Goal: Complete application form

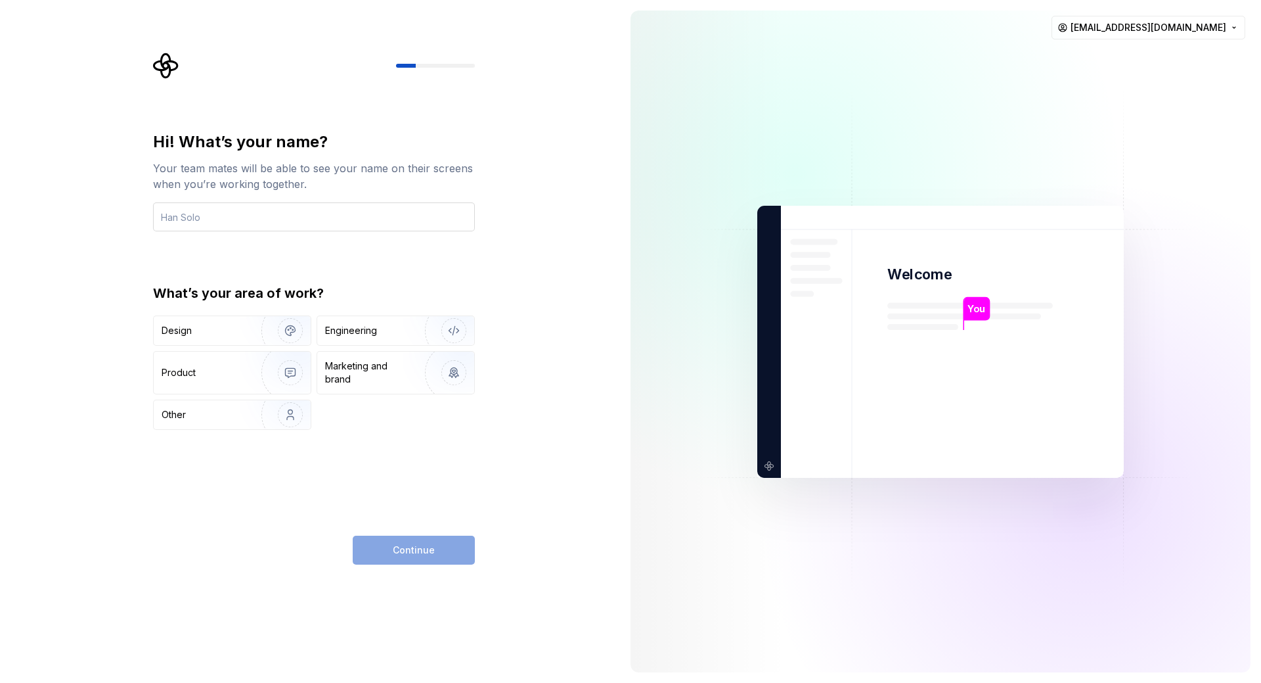
click at [325, 219] on input "text" at bounding box center [314, 216] width 322 height 29
type input "Trinh"
click at [259, 330] on img "button" at bounding box center [282, 330] width 84 height 88
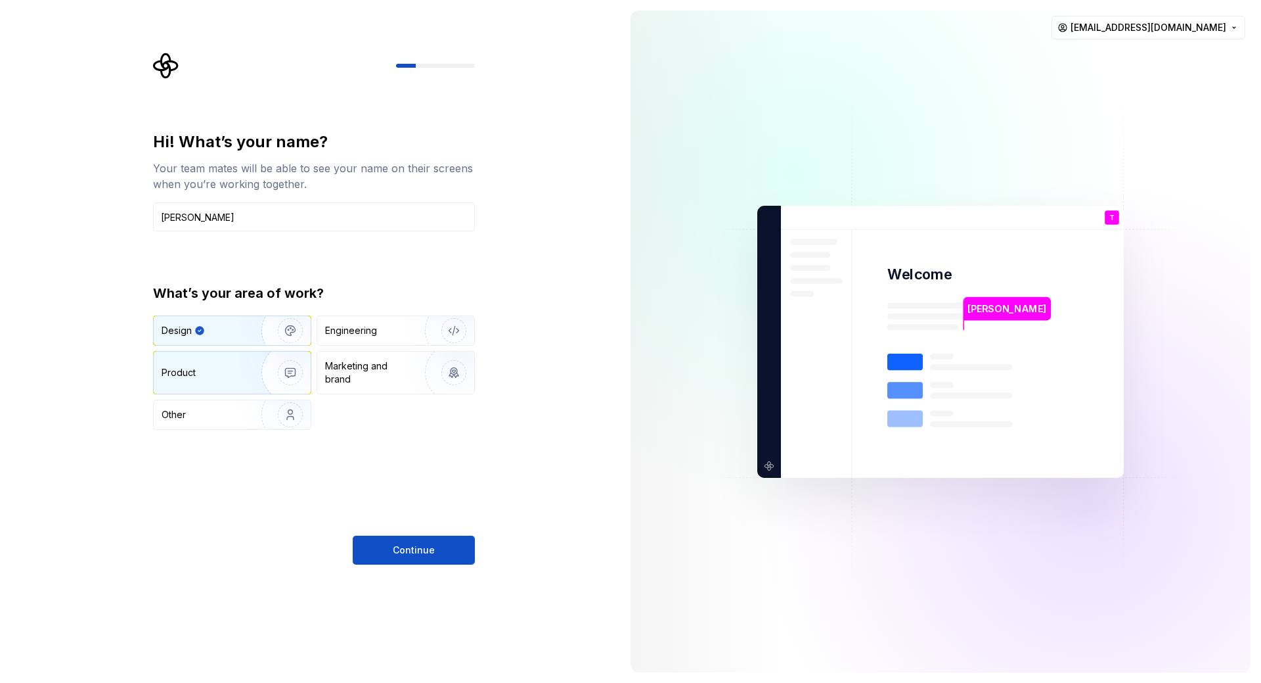
click at [251, 366] on img "button" at bounding box center [282, 372] width 84 height 88
click at [239, 336] on div "Design" at bounding box center [203, 330] width 83 height 13
click at [442, 545] on button "Continue" at bounding box center [414, 549] width 122 height 29
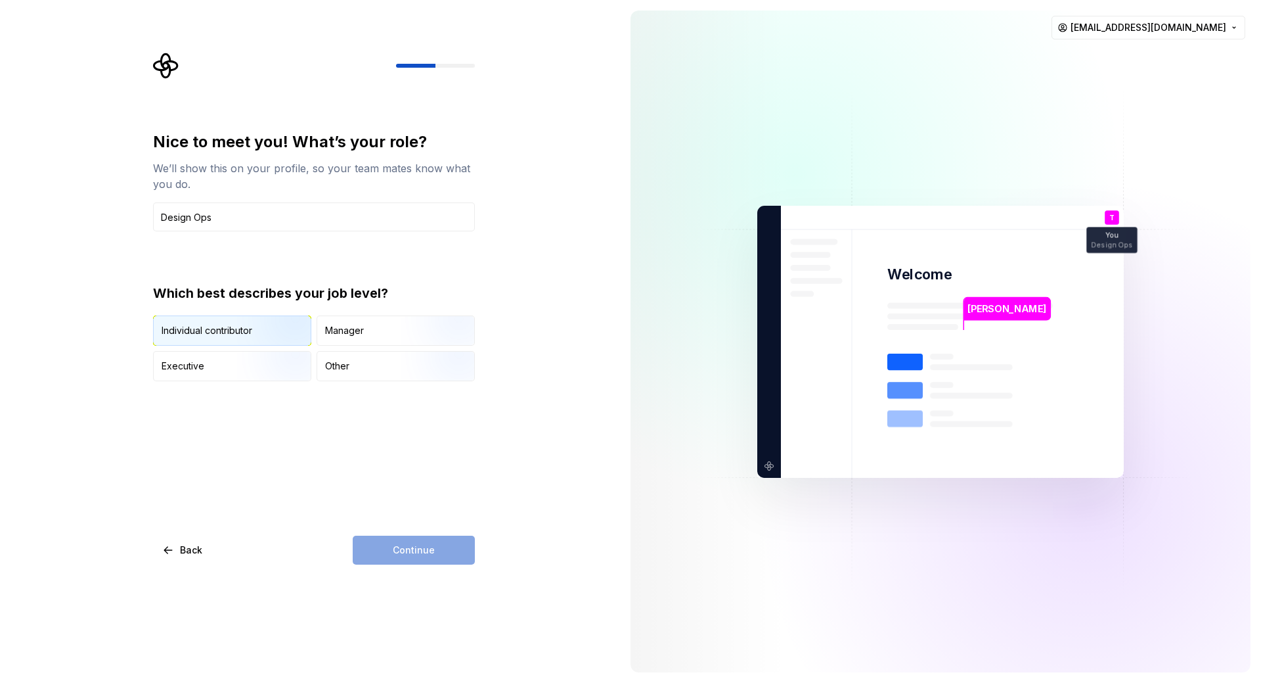
type input "Design Ops"
drag, startPoint x: 154, startPoint y: 330, endPoint x: 238, endPoint y: 335, distance: 84.2
click at [238, 335] on div "Individual contributor" at bounding box center [232, 330] width 157 height 29
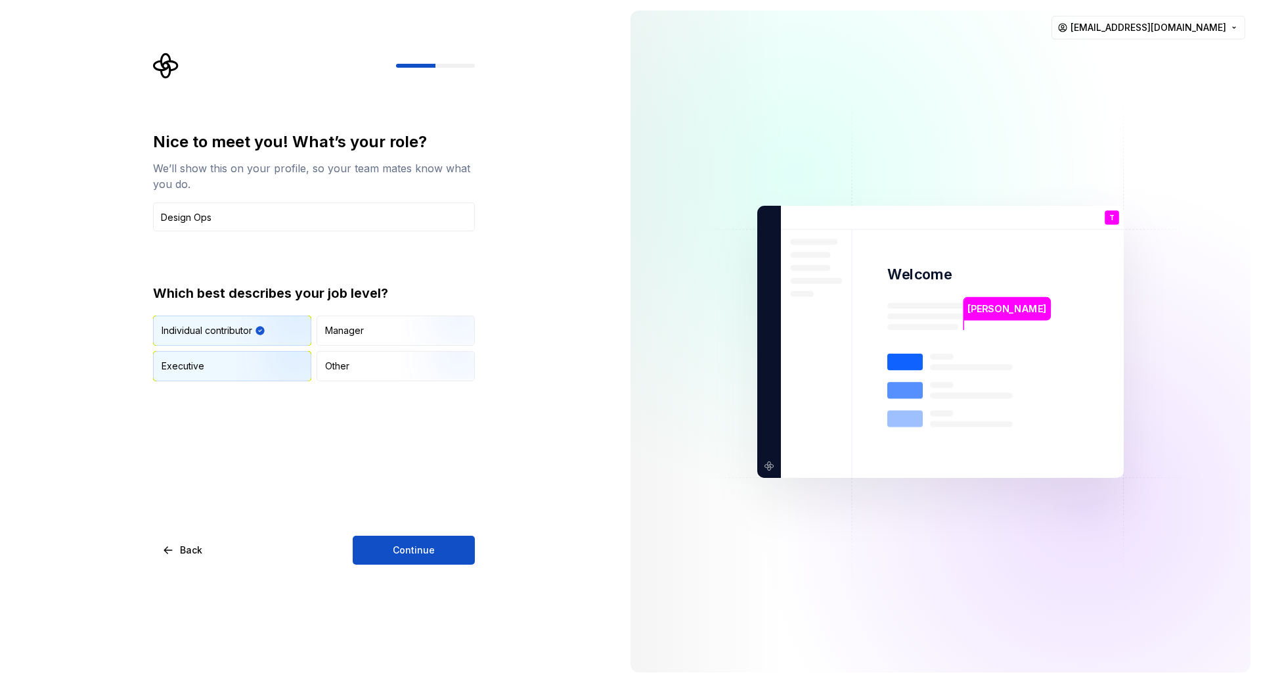
click at [245, 372] on img "button" at bounding box center [279, 382] width 84 height 88
click at [400, 551] on span "Continue" at bounding box center [414, 549] width 42 height 13
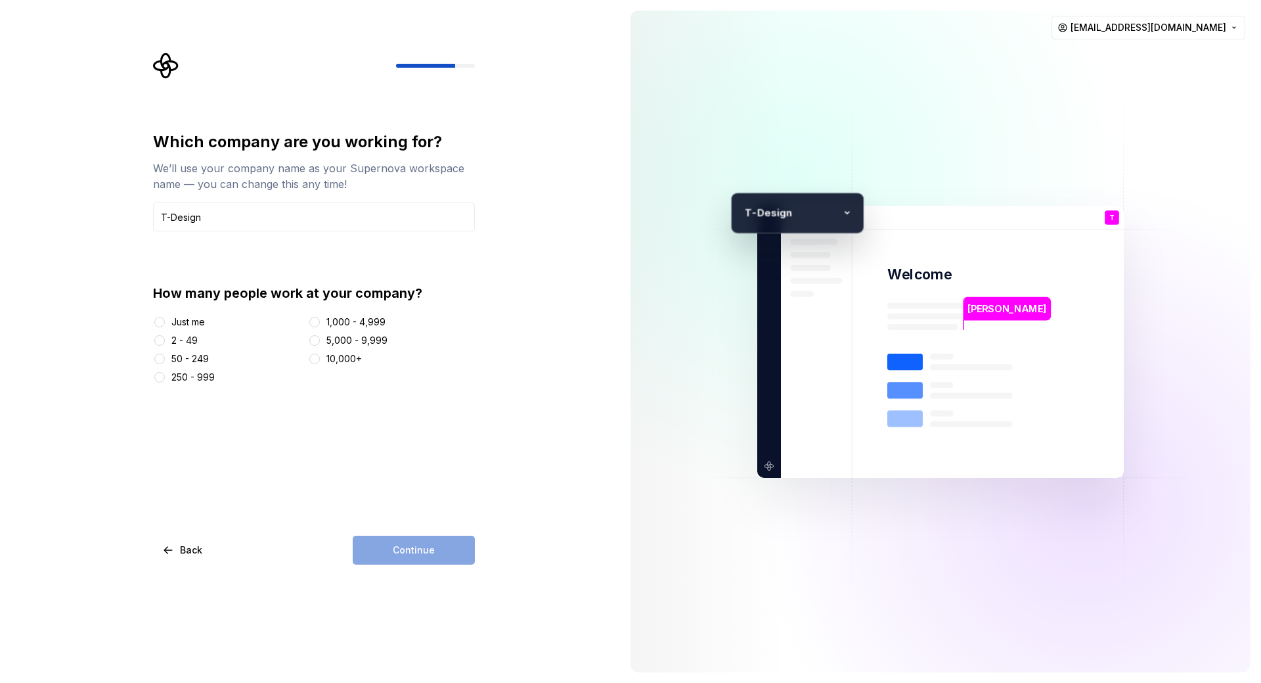
type input "T-Design"
click at [179, 342] on div "2 - 49" at bounding box center [184, 340] width 26 height 13
click at [165, 342] on button "2 - 49" at bounding box center [159, 340] width 11 height 11
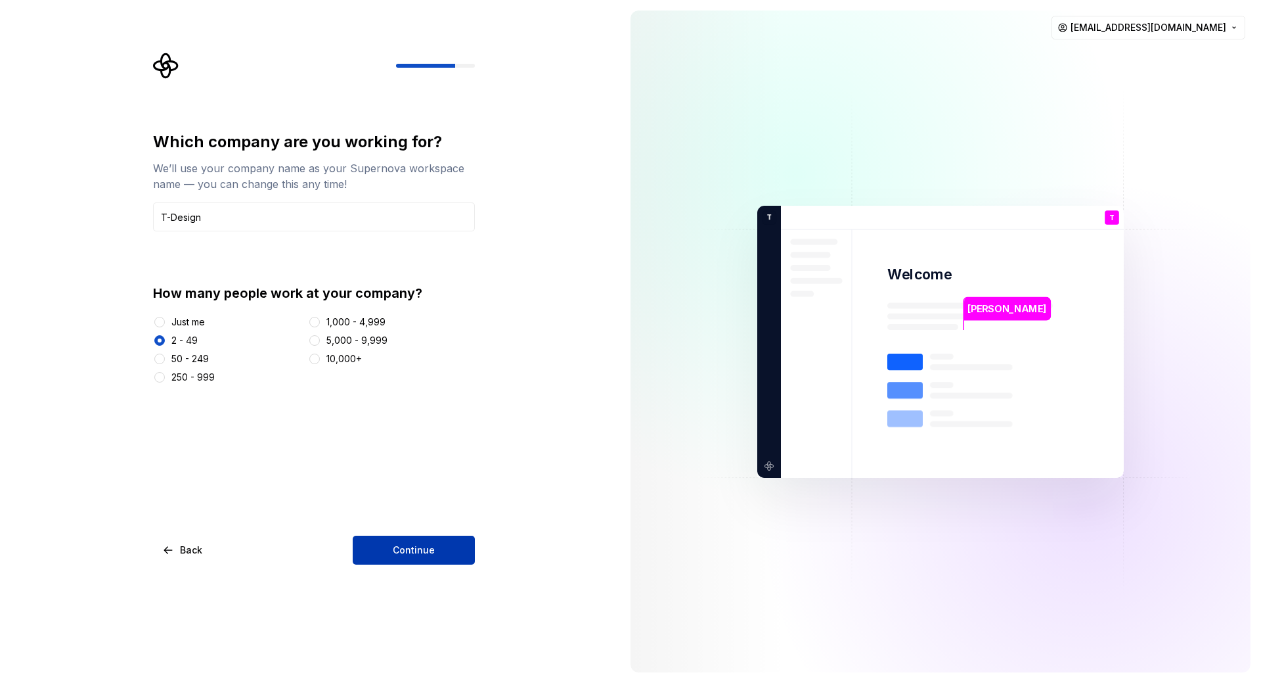
click at [430, 559] on button "Continue" at bounding box center [414, 549] width 122 height 29
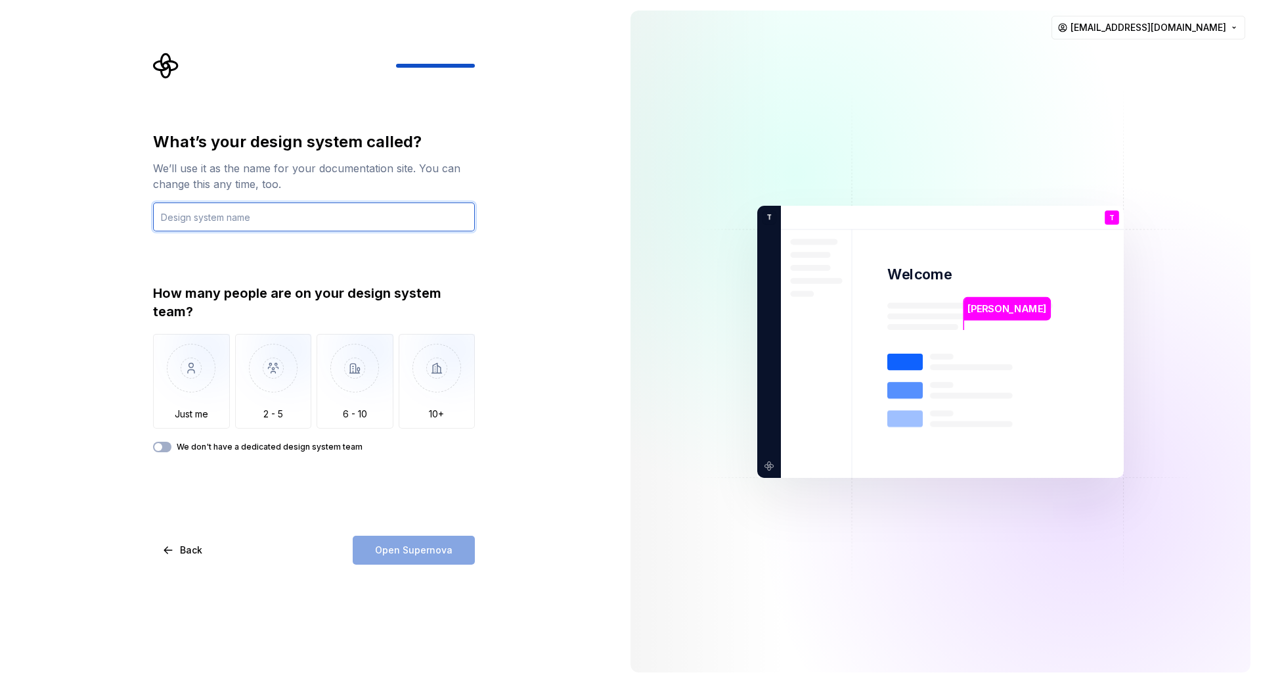
click at [310, 218] on input "text" at bounding box center [314, 216] width 322 height 29
type input "T-Design System"
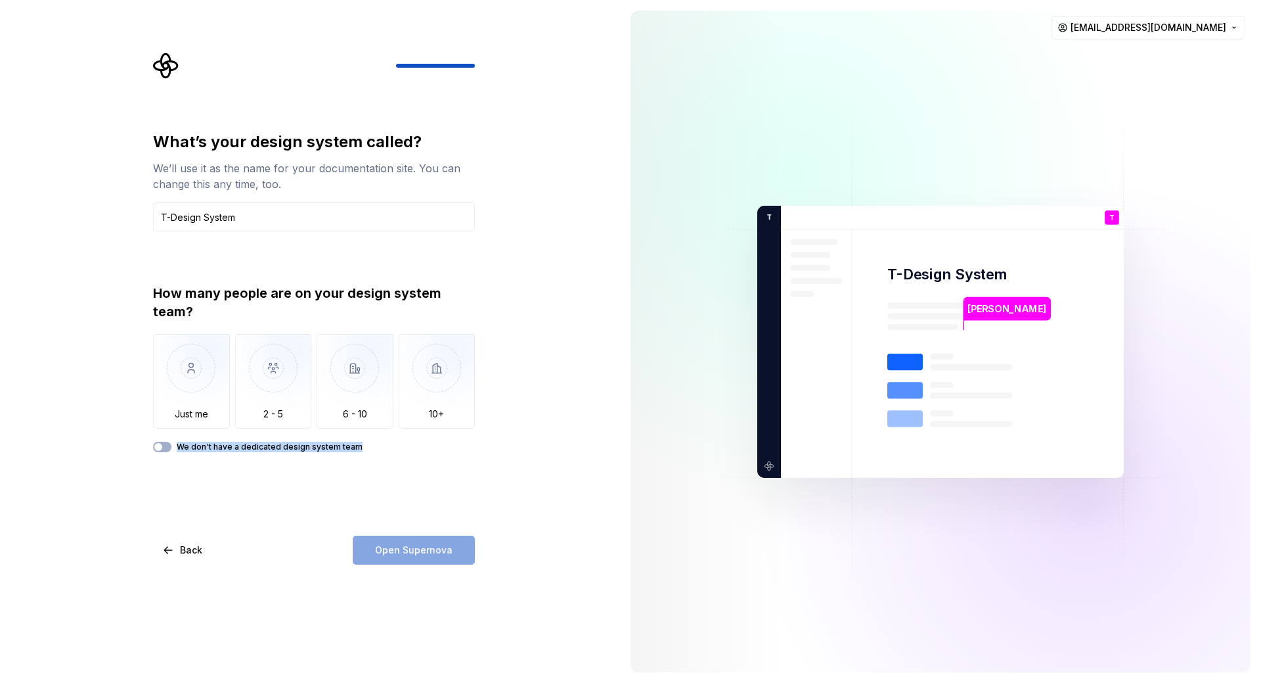
drag, startPoint x: 363, startPoint y: 450, endPoint x: 179, endPoint y: 448, distance: 183.9
click at [179, 448] on div "We don't have a dedicated design system team" at bounding box center [314, 446] width 322 height 11
click at [170, 452] on div at bounding box center [170, 452] width 0 height 0
click at [208, 480] on div "What’s your design system called? We’ll use it as the name for your documentati…" at bounding box center [314, 347] width 322 height 433
click at [156, 445] on span "button" at bounding box center [158, 447] width 8 height 8
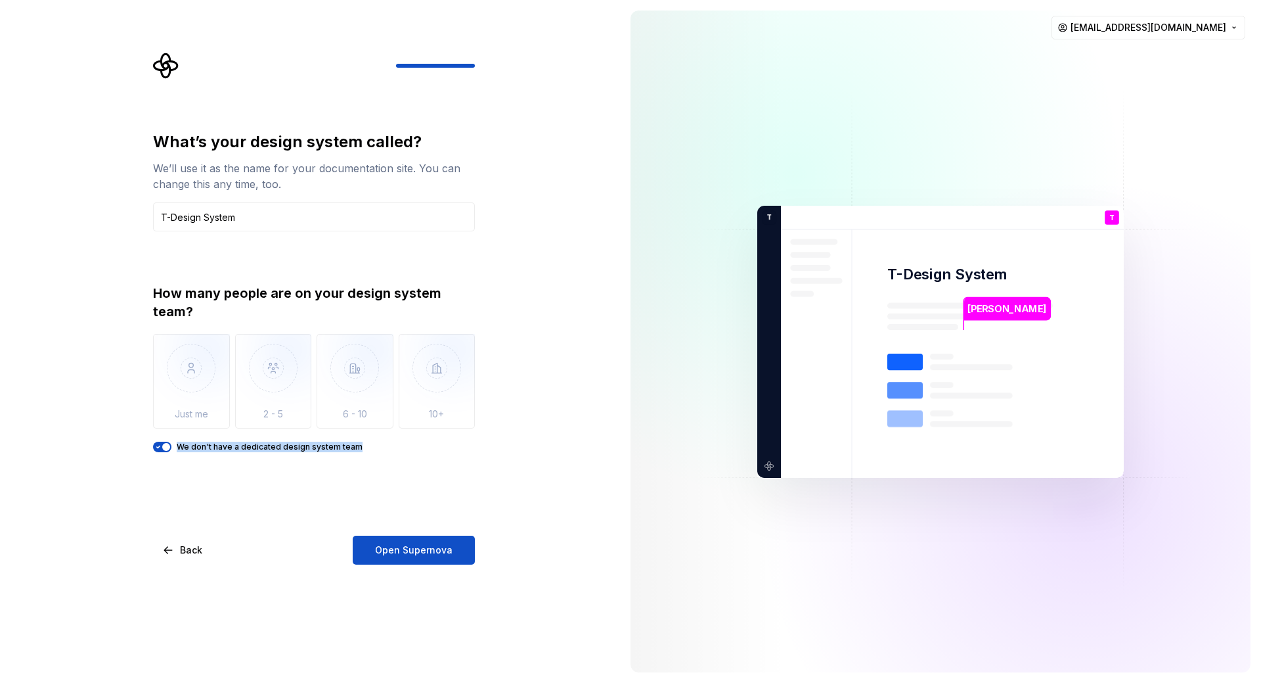
click at [156, 445] on icon "button" at bounding box center [158, 447] width 11 height 8
click at [156, 445] on span "button" at bounding box center [158, 447] width 8 height 8
click at [439, 554] on span "Open Supernova" at bounding box center [414, 549] width 78 height 13
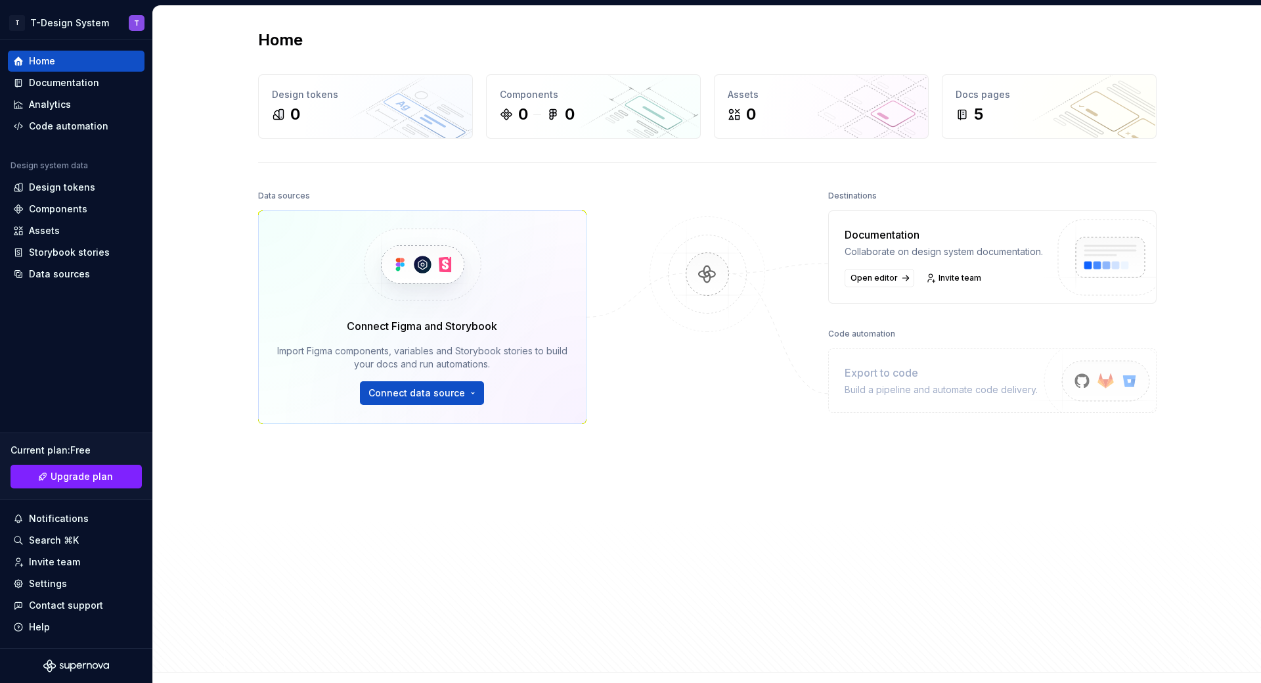
click at [680, 529] on div at bounding box center [707, 391] width 131 height 409
